Goal: Find contact information: Find contact information

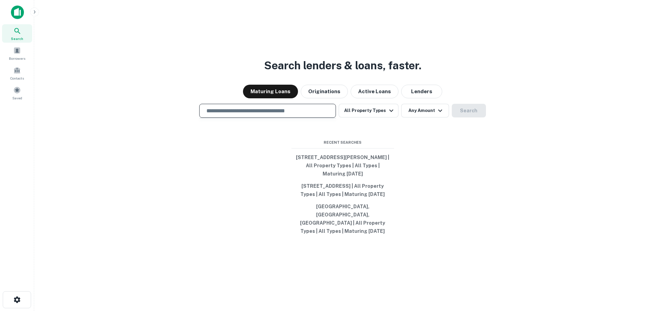
click at [225, 115] on input "text" at bounding box center [267, 111] width 131 height 8
paste input "**********"
type input "**********"
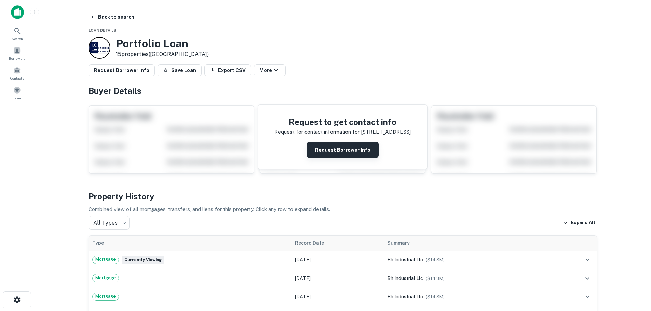
click at [326, 153] on button "Request Borrower Info" at bounding box center [343, 150] width 72 height 16
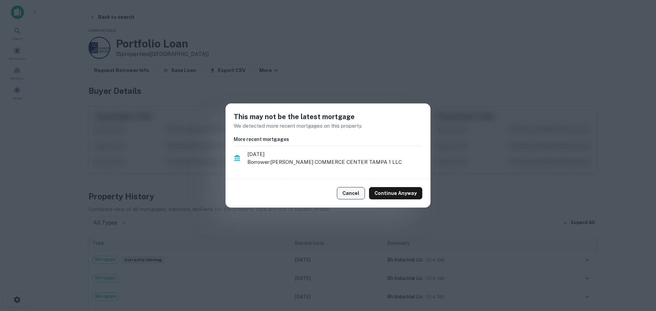
click at [356, 195] on button "Cancel" at bounding box center [351, 193] width 28 height 12
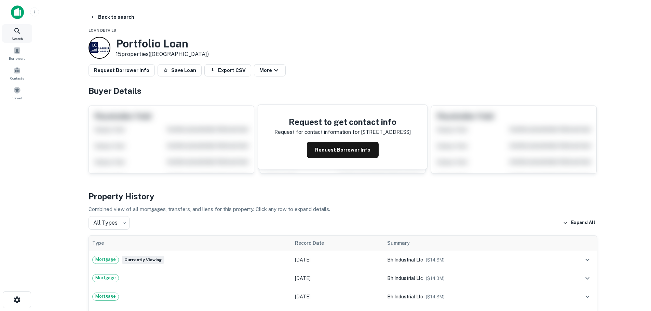
click at [15, 25] on div "Search" at bounding box center [17, 33] width 30 height 18
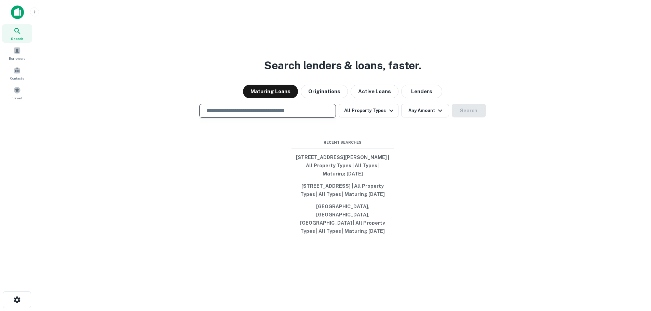
type input "**********"
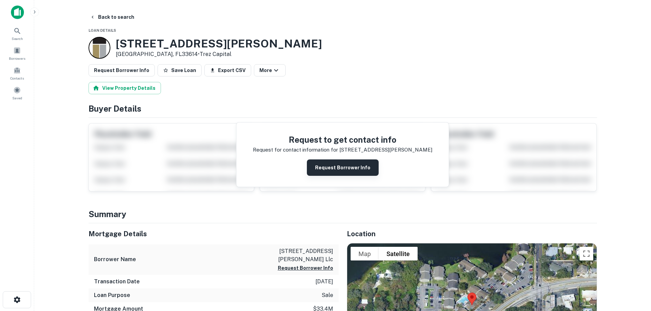
click at [348, 172] on button "Request Borrower Info" at bounding box center [343, 168] width 72 height 16
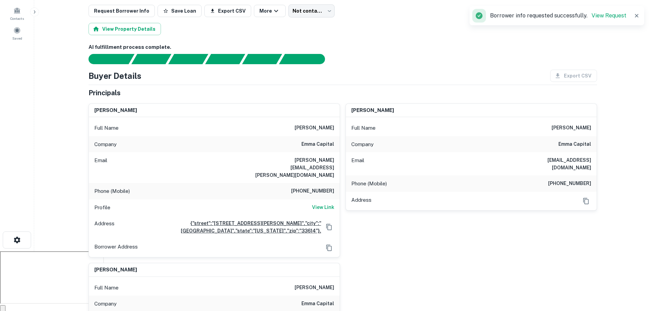
scroll to position [68, 0]
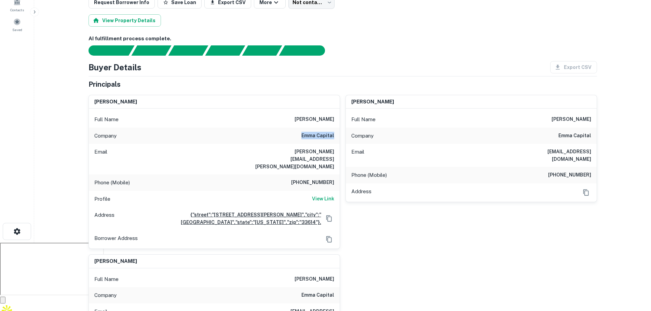
drag, startPoint x: 328, startPoint y: 135, endPoint x: 334, endPoint y: 135, distance: 6.2
click at [334, 135] on div "Company emma capital" at bounding box center [214, 136] width 251 height 16
copy h6 "emma capital"
click at [411, 228] on div "[PERSON_NAME] Full Name [PERSON_NAME] Company [PERSON_NAME] capital Email [EMAI…" at bounding box center [468, 170] width 257 height 160
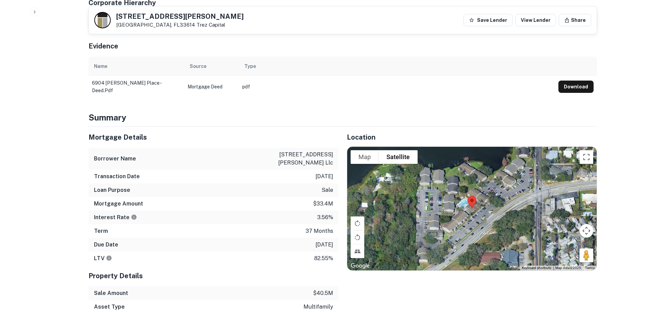
scroll to position [0, 0]
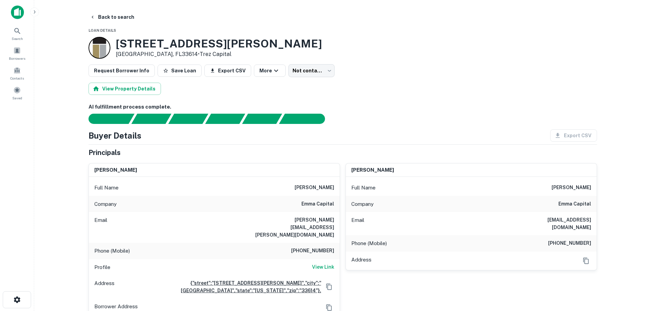
click at [310, 219] on h6 "[PERSON_NAME][EMAIL_ADDRESS][PERSON_NAME][DOMAIN_NAME]" at bounding box center [293, 227] width 82 height 23
copy h6 "[PERSON_NAME][EMAIL_ADDRESS][PERSON_NAME][DOMAIN_NAME]"
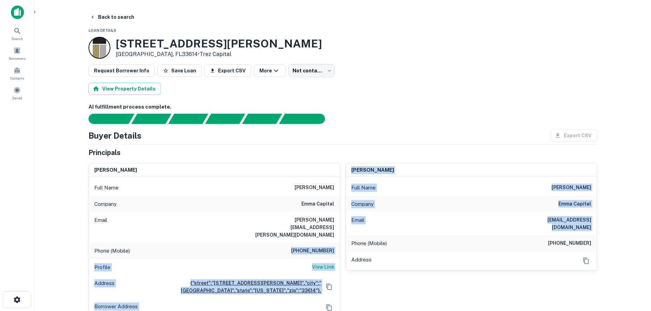
drag, startPoint x: 314, startPoint y: 235, endPoint x: 340, endPoint y: 235, distance: 26.0
click at [340, 235] on div "[PERSON_NAME] Full Name [PERSON_NAME] Company emma capital Email [PERSON_NAME][…" at bounding box center [340, 294] width 514 height 273
drag, startPoint x: 330, startPoint y: 237, endPoint x: 302, endPoint y: 240, distance: 27.9
click at [306, 243] on div "Phone (Mobile) [PHONE_NUMBER]" at bounding box center [214, 251] width 251 height 16
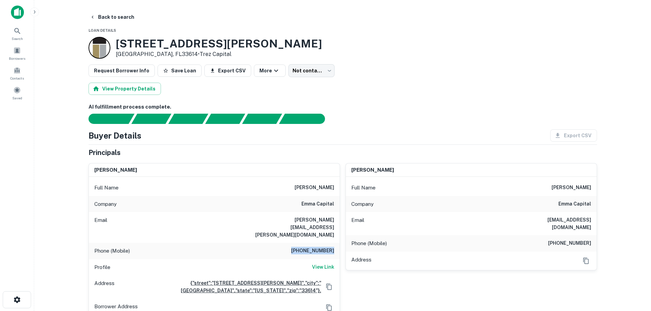
drag, startPoint x: 296, startPoint y: 237, endPoint x: 336, endPoint y: 236, distance: 39.7
click at [336, 243] on div "Phone (Mobile) [PHONE_NUMBER]" at bounding box center [214, 251] width 251 height 16
copy h6 "[PHONE_NUMBER]"
